Goal: Task Accomplishment & Management: Use online tool/utility

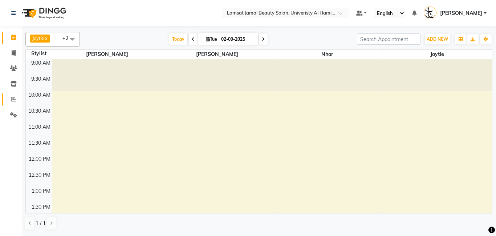
click at [12, 98] on icon at bounding box center [13, 98] width 5 height 5
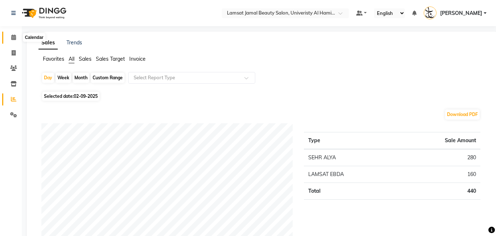
click at [7, 36] on span at bounding box center [13, 37] width 13 height 8
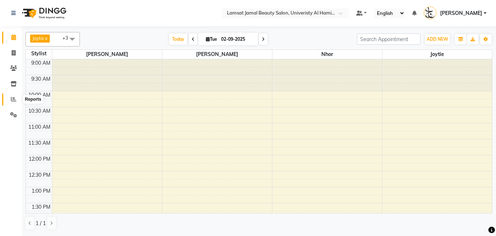
click at [11, 98] on icon at bounding box center [13, 98] width 5 height 5
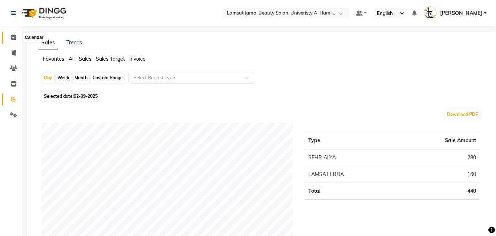
click at [11, 35] on icon at bounding box center [13, 36] width 5 height 5
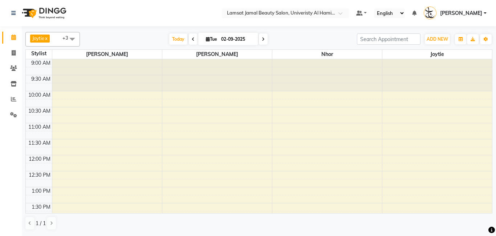
click at [192, 38] on icon at bounding box center [193, 39] width 3 height 4
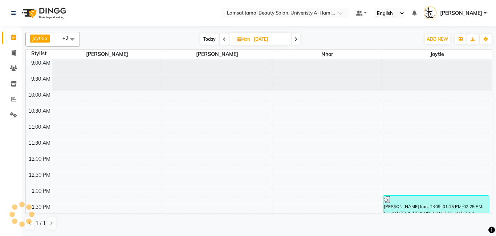
scroll to position [192, 0]
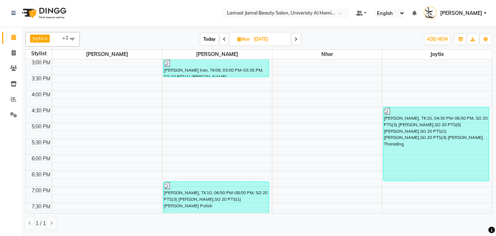
click at [225, 40] on icon at bounding box center [224, 39] width 3 height 4
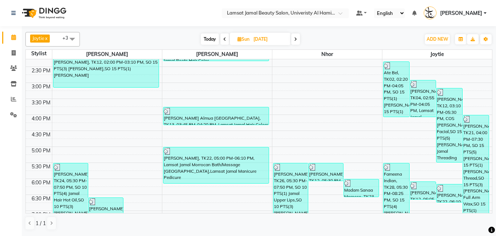
scroll to position [167, 0]
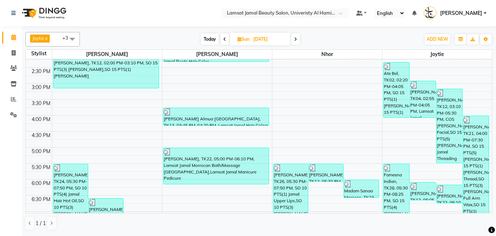
click at [297, 40] on span at bounding box center [295, 38] width 9 height 11
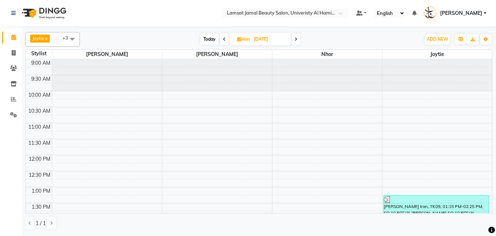
scroll to position [192, 0]
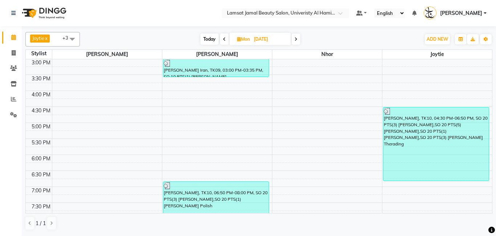
click at [223, 43] on span at bounding box center [224, 38] width 9 height 11
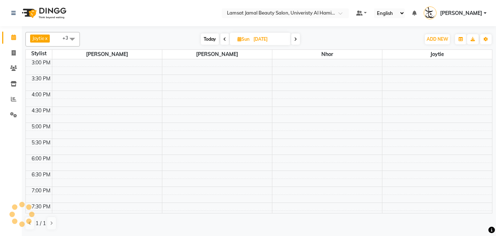
click at [224, 43] on span at bounding box center [224, 38] width 9 height 11
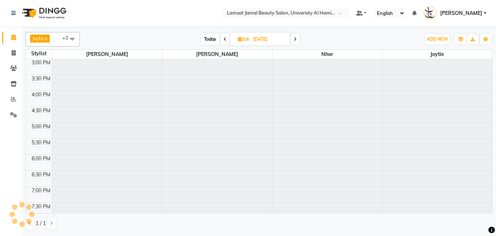
type input "[DATE]"
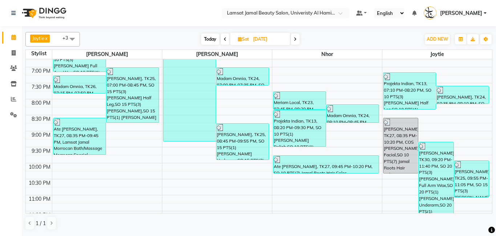
scroll to position [319, 0]
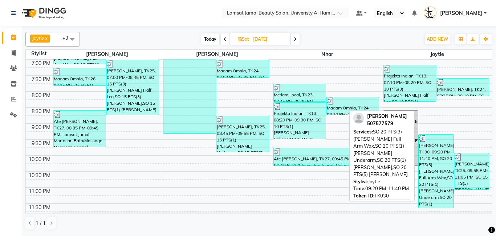
click at [432, 184] on div "[PERSON_NAME], TK30, 09:20 PM-11:40 PM, SO 20 PTS(3) [PERSON_NAME] Full Arm Wax…" at bounding box center [436, 170] width 35 height 73
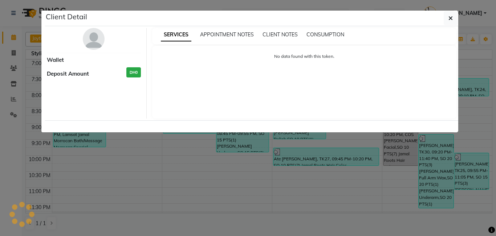
select select "3"
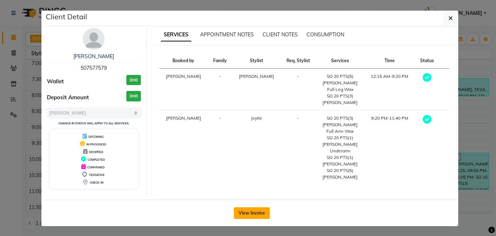
click at [250, 207] on button "View Invoice" at bounding box center [252, 213] width 36 height 12
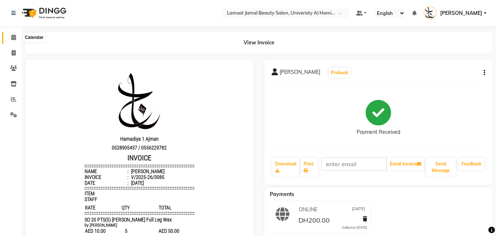
click at [13, 35] on icon at bounding box center [13, 36] width 5 height 5
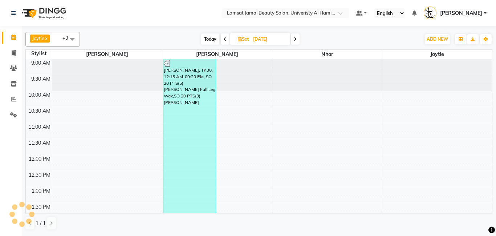
click at [300, 39] on div "[DATE] [DATE]" at bounding box center [250, 39] width 100 height 11
click at [296, 40] on icon at bounding box center [295, 39] width 3 height 4
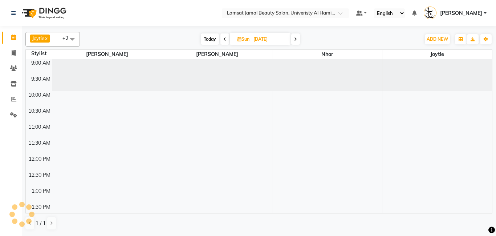
scroll to position [192, 0]
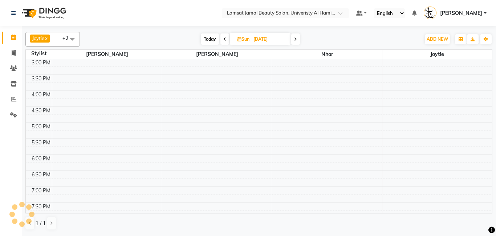
drag, startPoint x: 296, startPoint y: 40, endPoint x: 293, endPoint y: 42, distance: 4.1
click at [295, 41] on span at bounding box center [295, 38] width 9 height 11
click at [298, 38] on span at bounding box center [296, 38] width 9 height 11
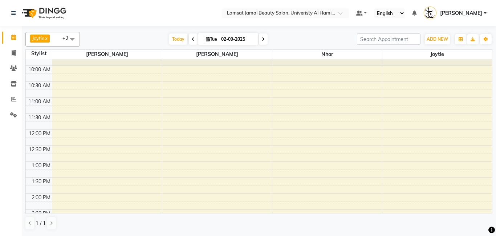
scroll to position [24, 0]
click at [192, 41] on icon at bounding box center [193, 39] width 3 height 4
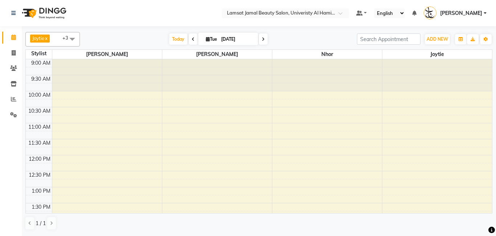
click at [189, 41] on div "[DATE] [DATE]" at bounding box center [218, 39] width 270 height 11
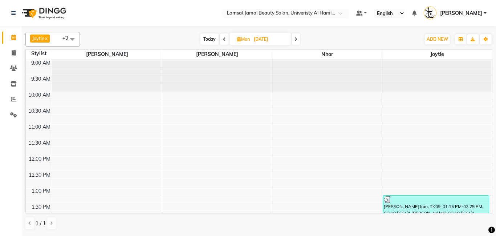
scroll to position [192, 0]
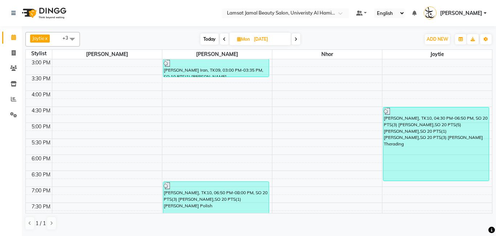
click at [227, 40] on span at bounding box center [224, 38] width 9 height 11
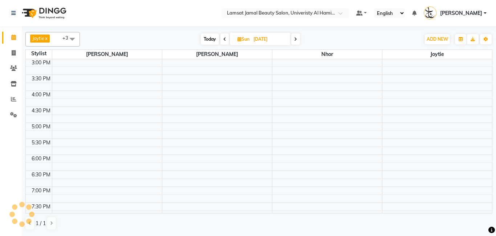
click at [227, 40] on span at bounding box center [224, 38] width 9 height 11
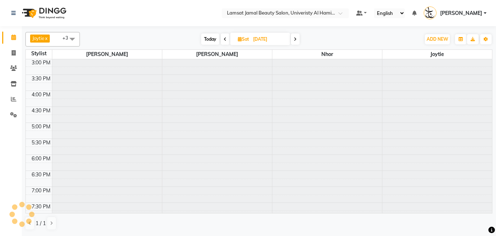
type input "[DATE]"
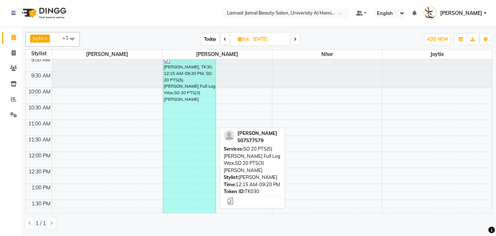
scroll to position [0, 0]
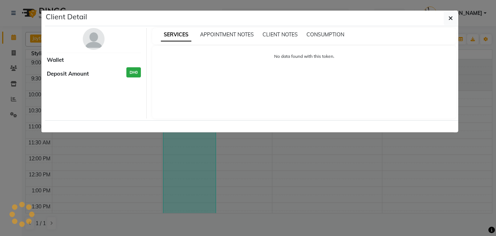
scroll to position [0, 0]
select select "3"
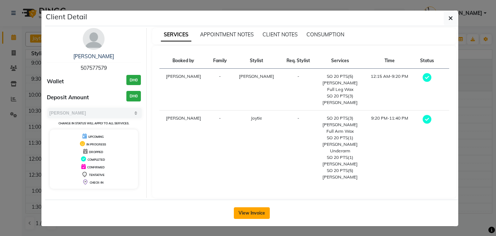
click at [244, 207] on button "View Invoice" at bounding box center [252, 213] width 36 height 12
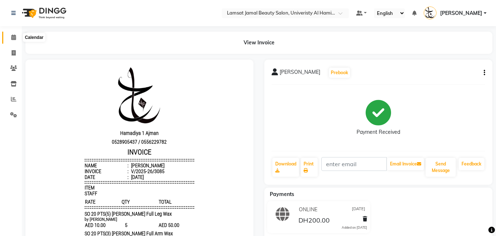
click at [13, 40] on icon at bounding box center [13, 36] width 5 height 5
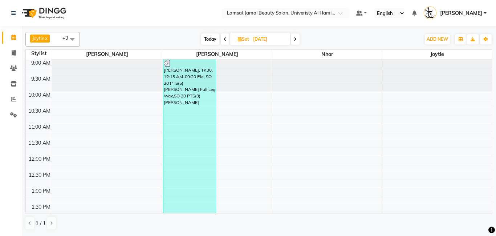
click at [297, 37] on span at bounding box center [295, 38] width 9 height 11
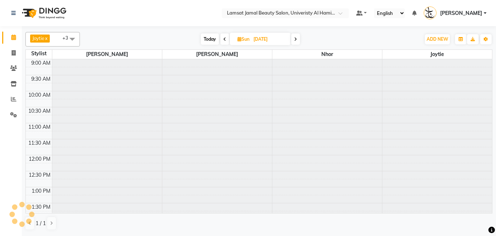
click at [297, 37] on icon at bounding box center [295, 39] width 3 height 4
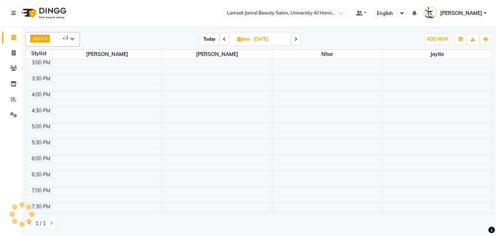
click at [297, 37] on icon at bounding box center [295, 39] width 3 height 4
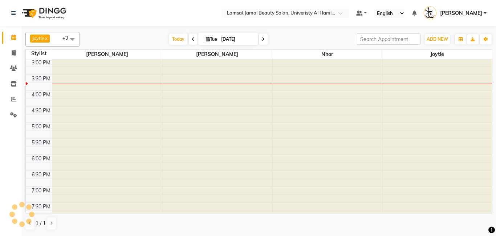
type input "02-09-2025"
